Goal: Task Accomplishment & Management: Use online tool/utility

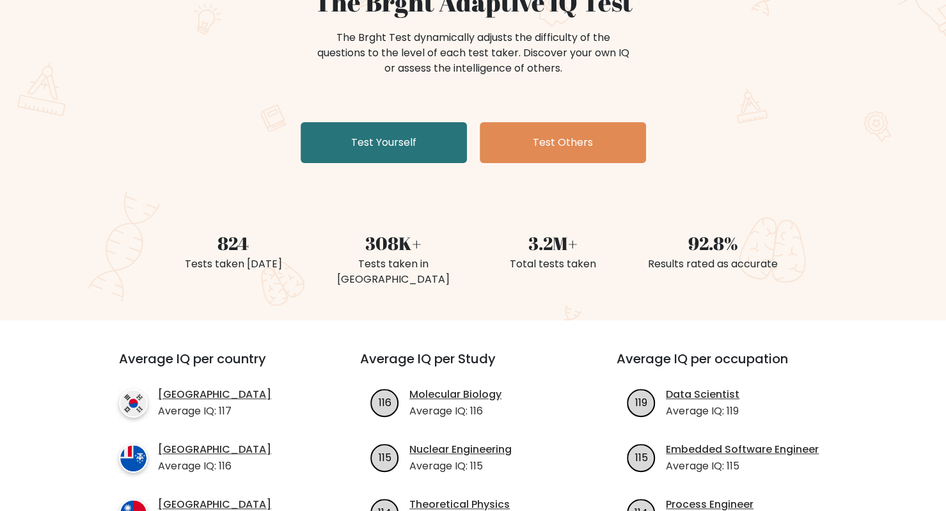
scroll to position [145, 0]
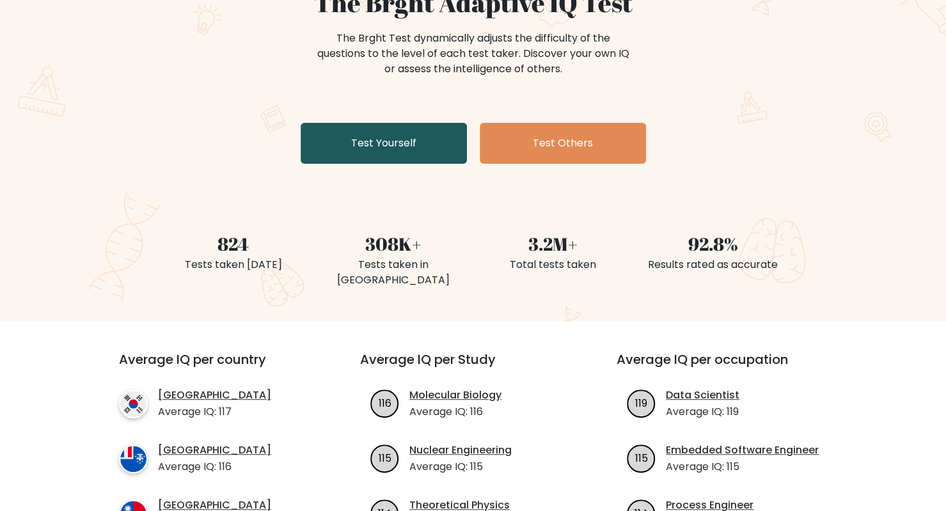
click at [324, 162] on link "Test Yourself" at bounding box center [384, 143] width 166 height 41
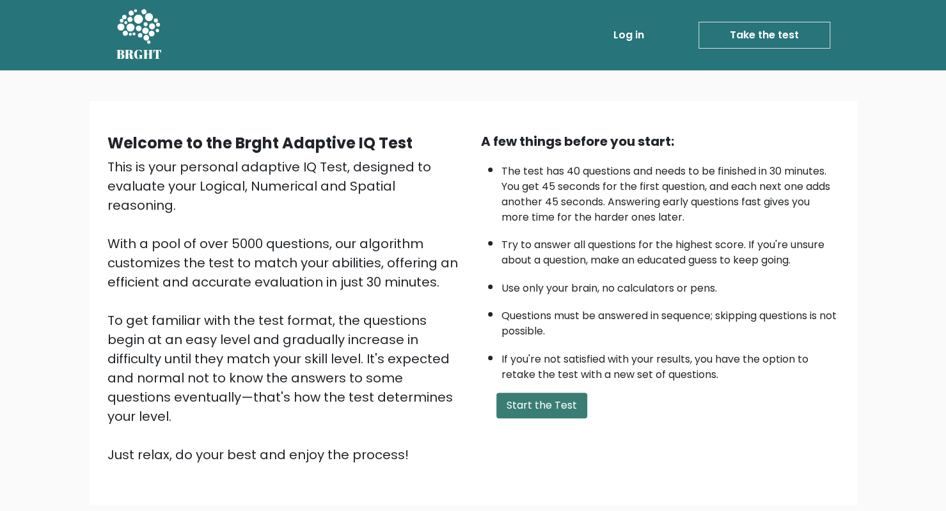
click at [530, 410] on button "Start the Test" at bounding box center [541, 406] width 91 height 26
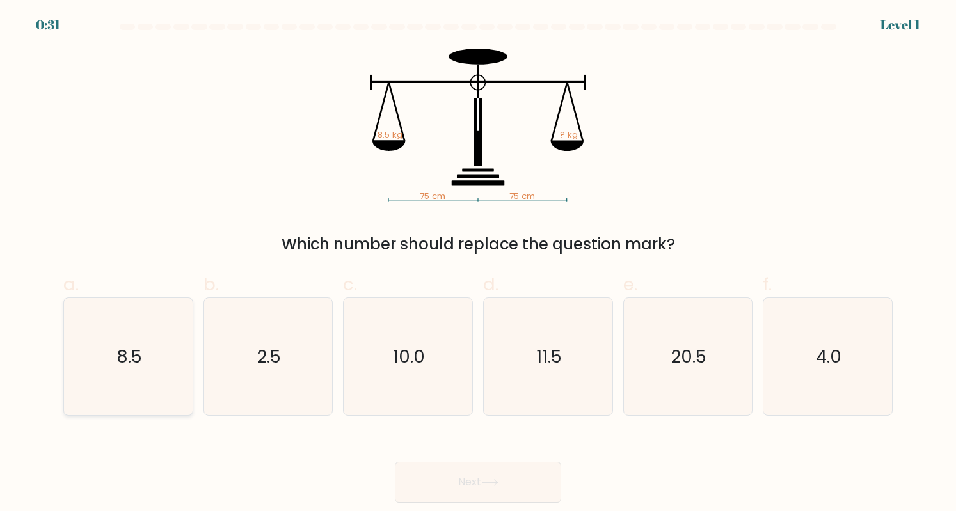
click at [139, 372] on icon "8.5" at bounding box center [128, 356] width 117 height 117
click at [478, 264] on input "a. 8.5" at bounding box center [478, 260] width 1 height 8
radio input "true"
click at [436, 492] on button "Next" at bounding box center [478, 482] width 166 height 41
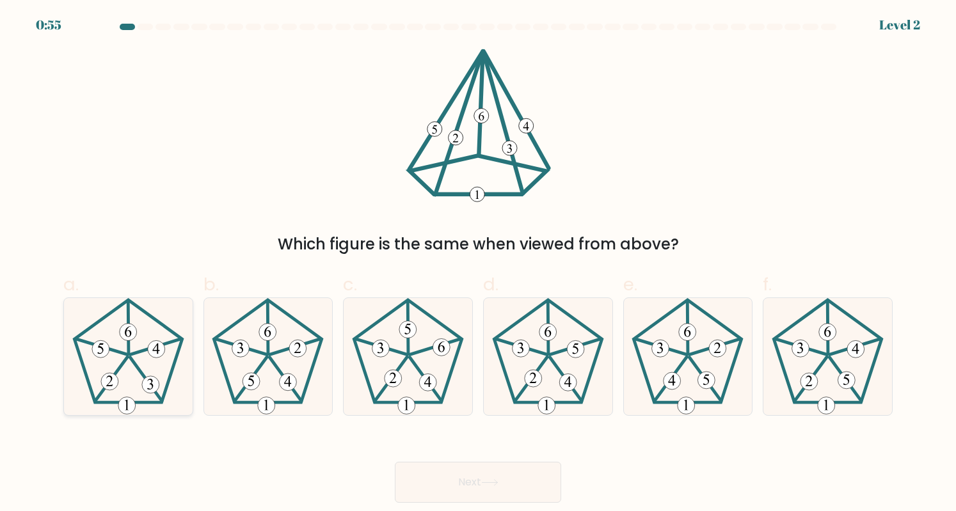
click at [154, 381] on 393 at bounding box center [150, 384] width 17 height 17
click at [478, 264] on input "a." at bounding box center [478, 260] width 1 height 8
radio input "true"
click at [502, 491] on button "Next" at bounding box center [478, 482] width 166 height 41
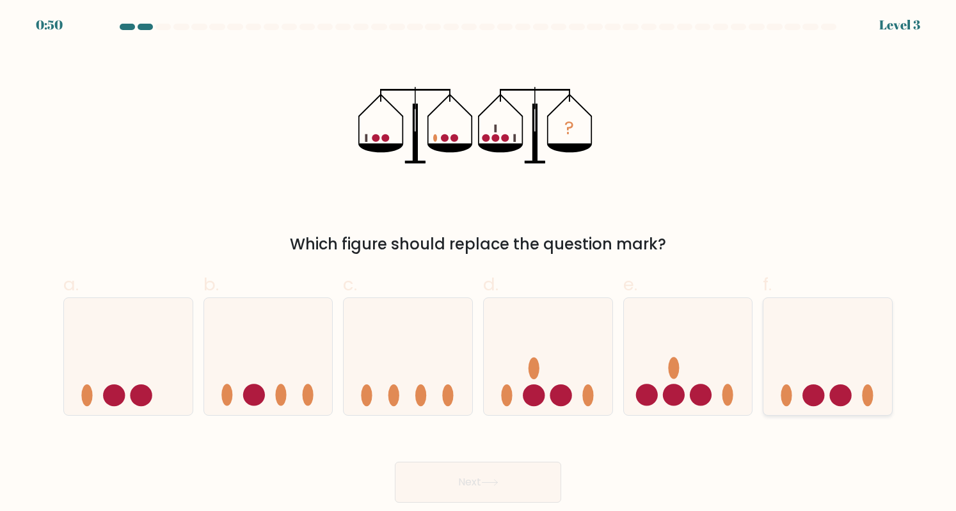
click at [821, 367] on icon at bounding box center [827, 356] width 129 height 106
click at [479, 264] on input "f." at bounding box center [478, 260] width 1 height 8
radio input "true"
click at [516, 478] on button "Next" at bounding box center [478, 482] width 166 height 41
